Goal: Task Accomplishment & Management: Manage account settings

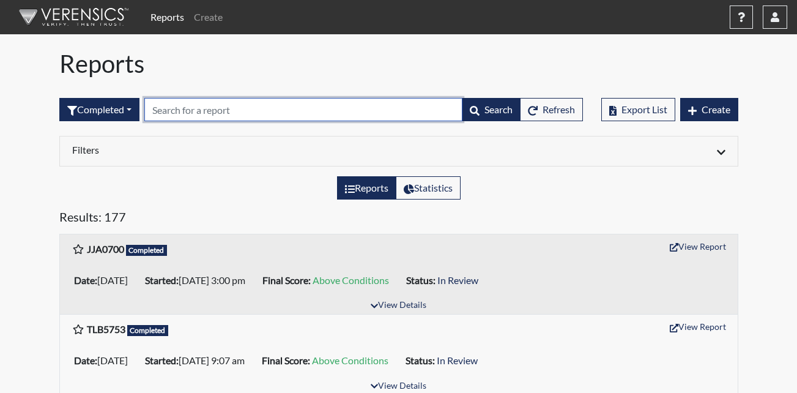
click at [209, 112] on input "text" at bounding box center [303, 109] width 318 height 23
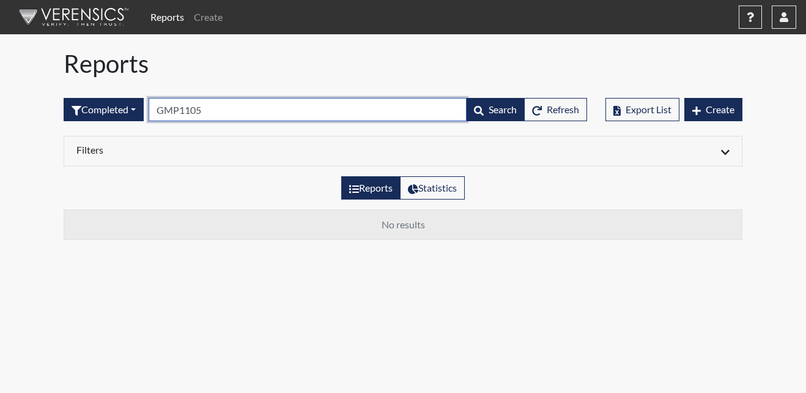
type input "GMP1105"
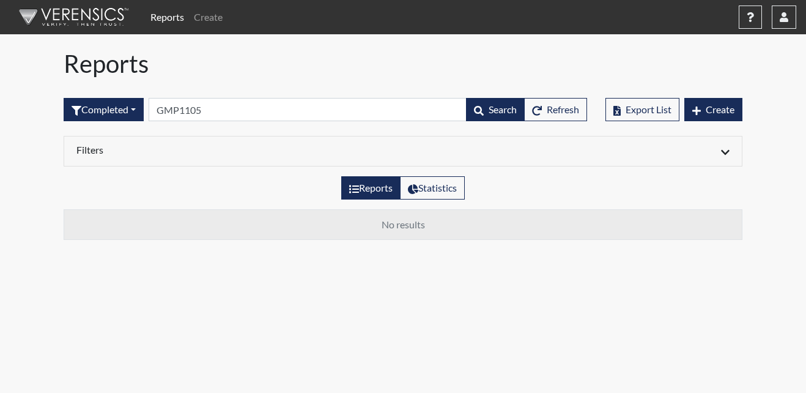
click at [169, 20] on link "Reports" at bounding box center [167, 17] width 43 height 24
click at [791, 18] on button "button" at bounding box center [784, 17] width 24 height 23
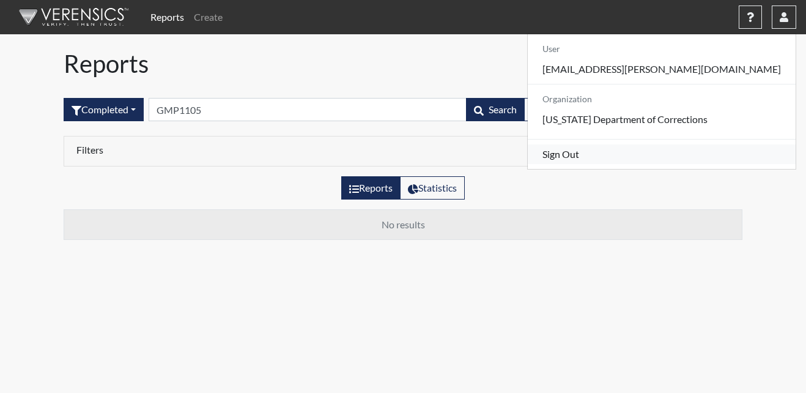
click at [662, 164] on link "Sign Out" at bounding box center [662, 154] width 268 height 20
